Goal: Check status: Check status

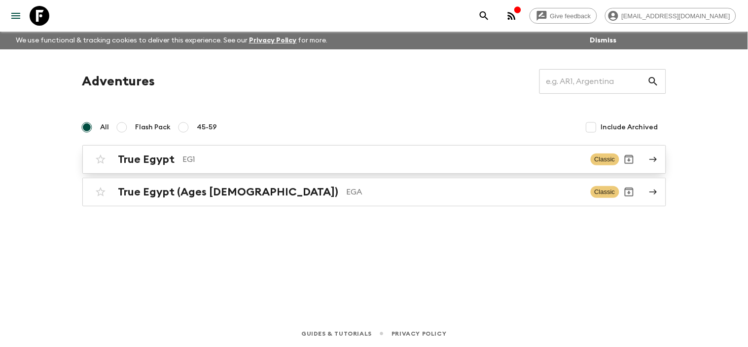
click at [659, 161] on link "True Egypt EG1 Classic" at bounding box center [374, 159] width 584 height 29
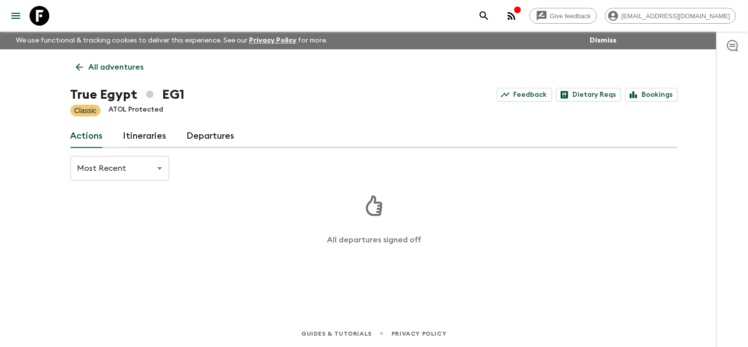
click at [217, 141] on link "Departures" at bounding box center [211, 136] width 48 height 24
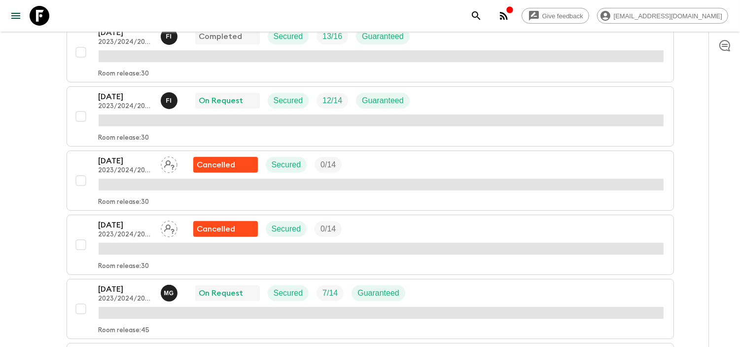
scroll to position [712, 0]
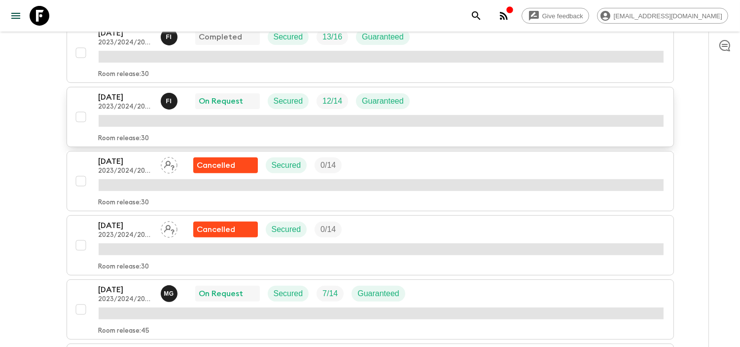
click at [127, 103] on p "[DATE]" at bounding box center [126, 97] width 54 height 12
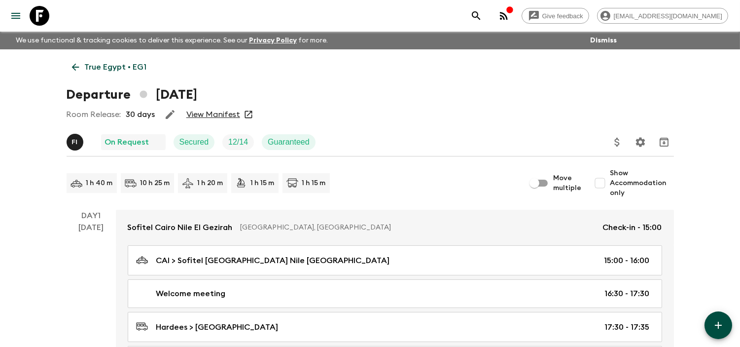
click at [210, 110] on link "View Manifest" at bounding box center [213, 114] width 54 height 10
